Goal: Navigation & Orientation: Find specific page/section

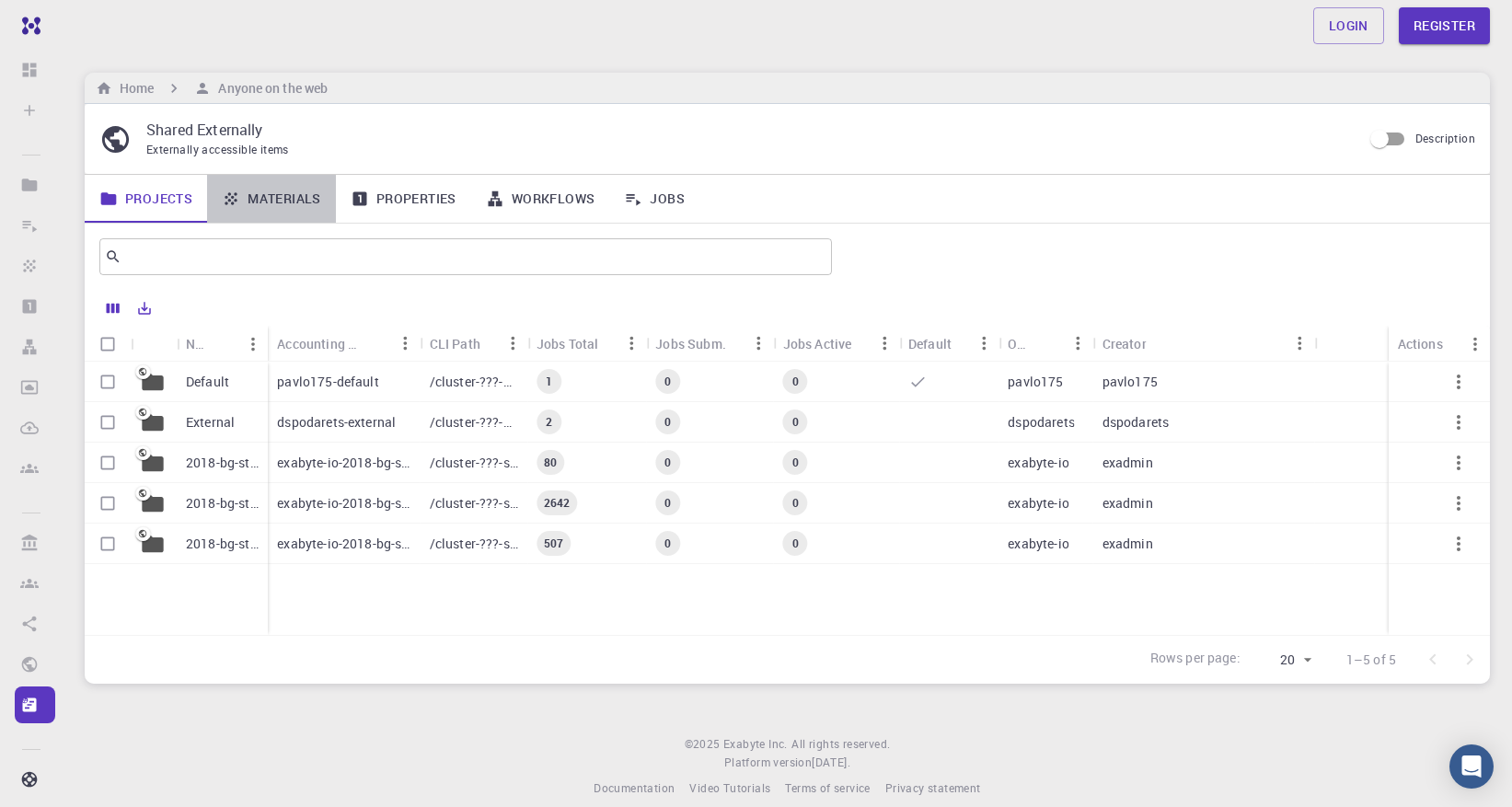
click at [284, 200] on link "Materials" at bounding box center [272, 198] width 129 height 48
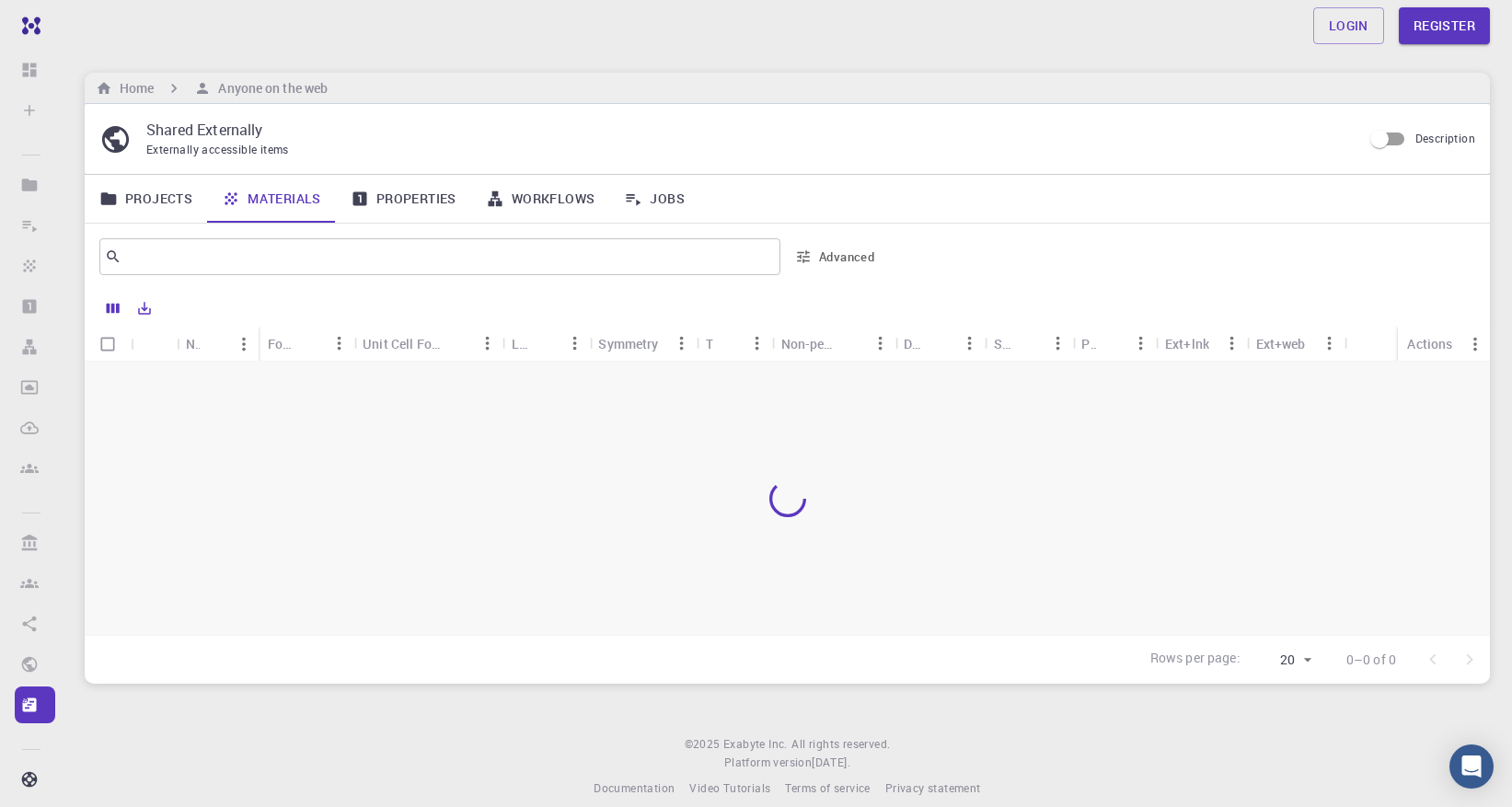
click at [153, 204] on link "Projects" at bounding box center [146, 198] width 122 height 48
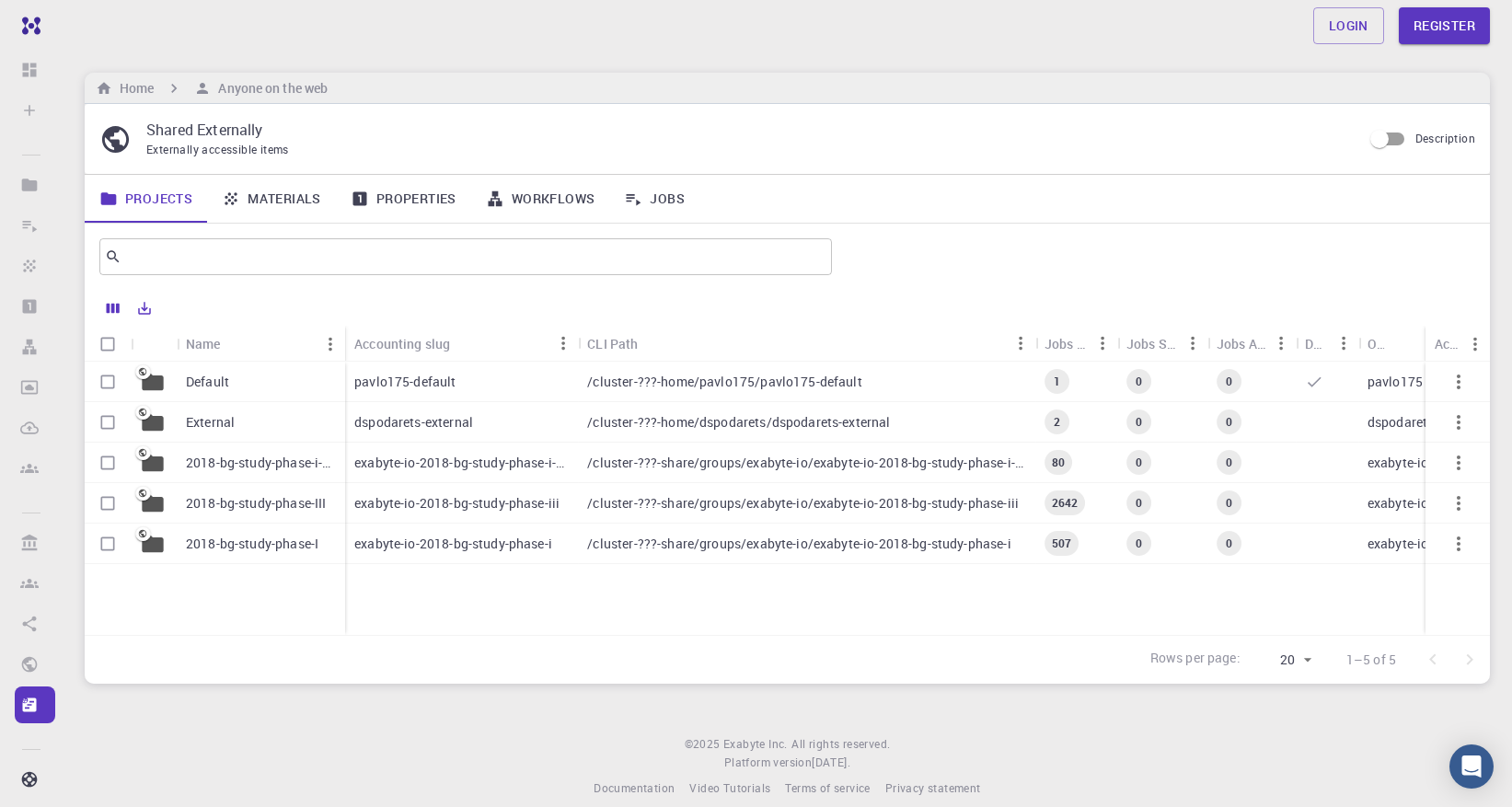
click at [197, 384] on p "Default" at bounding box center [207, 381] width 43 height 19
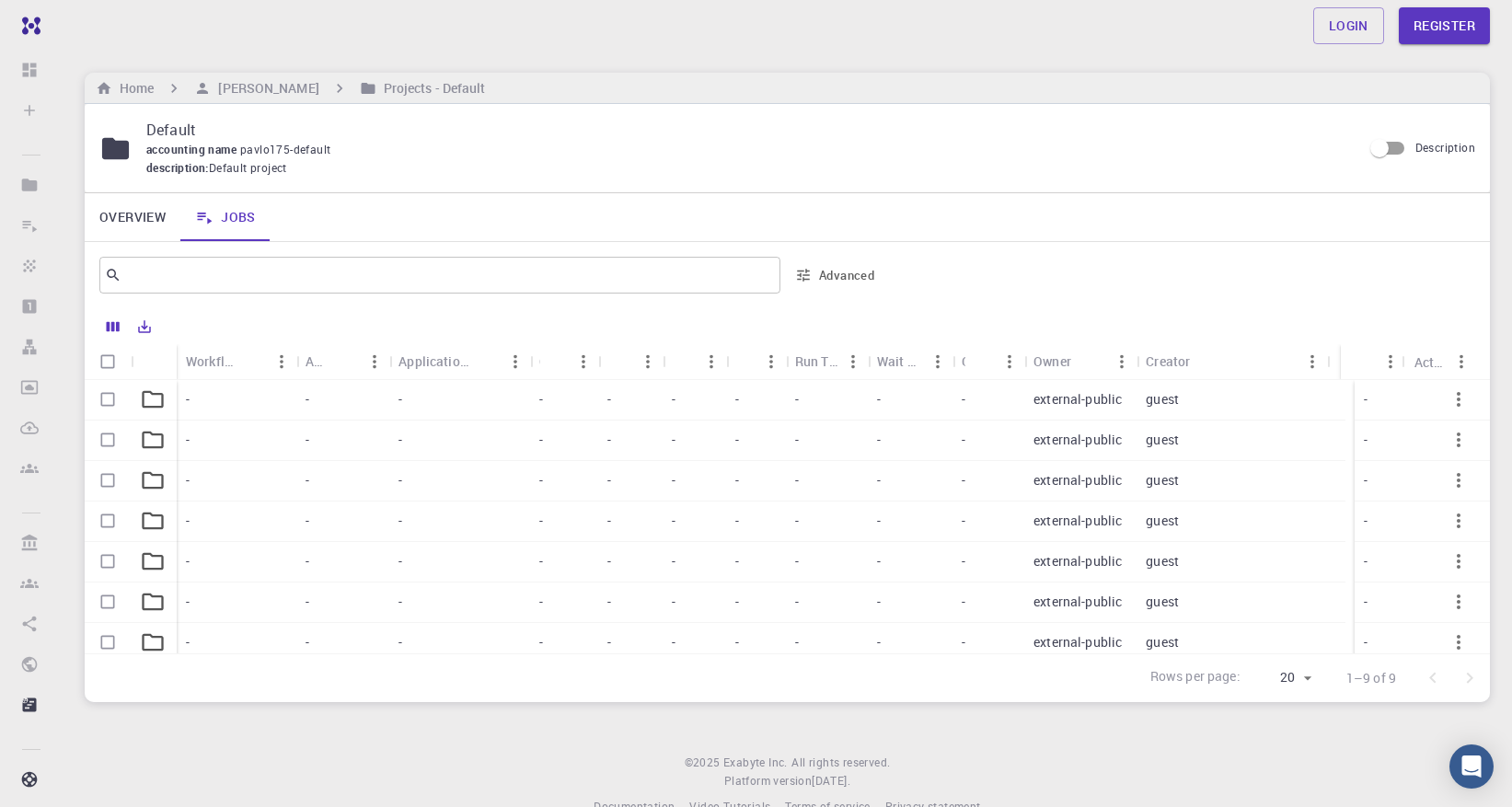
click at [200, 414] on div "-" at bounding box center [237, 400] width 119 height 40
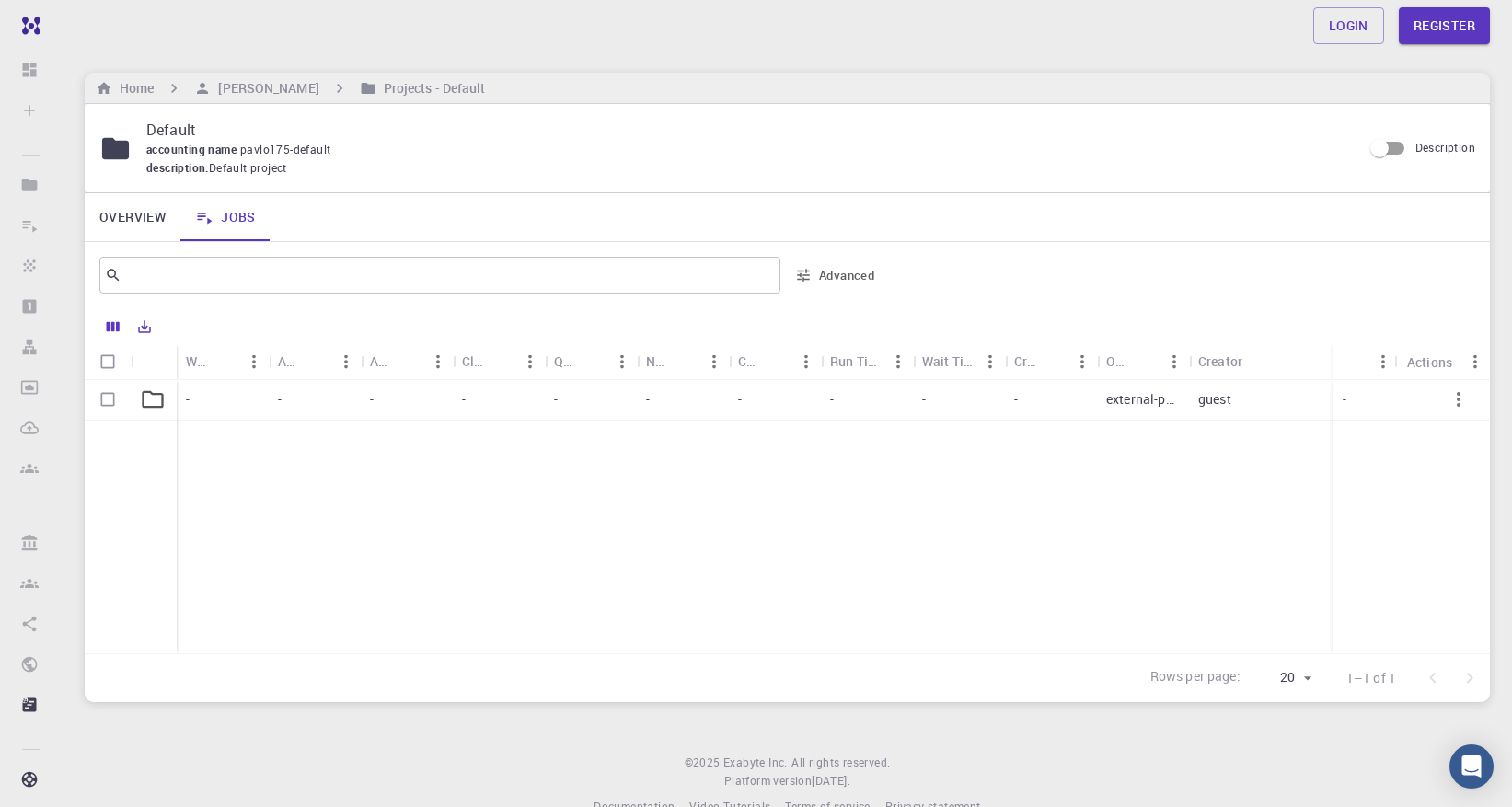
click at [150, 403] on icon at bounding box center [152, 400] width 25 height 25
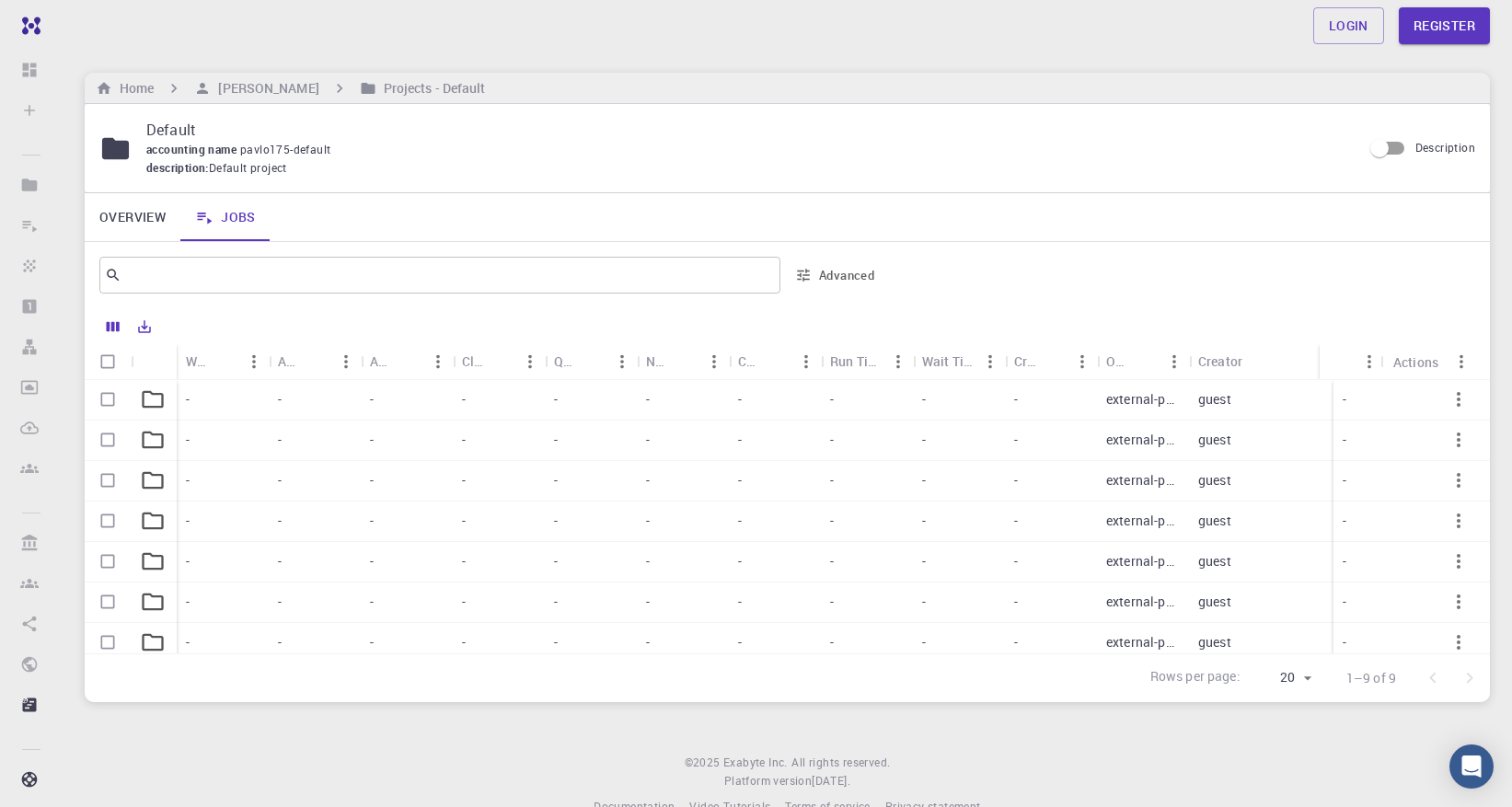
click at [1119, 403] on p "external-public" at bounding box center [1143, 399] width 73 height 19
